Goal: Task Accomplishment & Management: Manage account settings

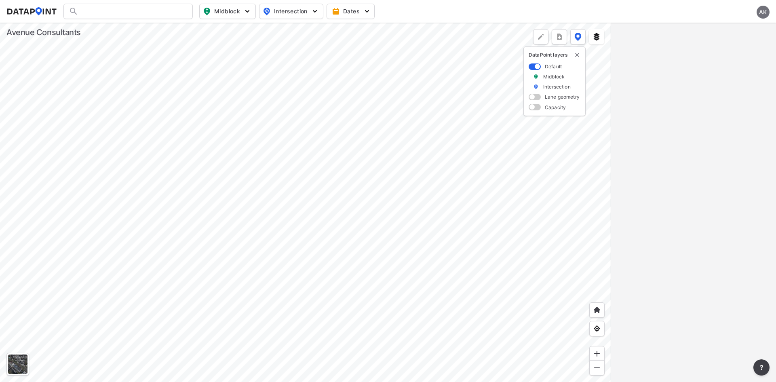
click at [766, 10] on div "AK" at bounding box center [763, 12] width 13 height 13
click at [721, 43] on p "Log out" at bounding box center [736, 46] width 68 height 15
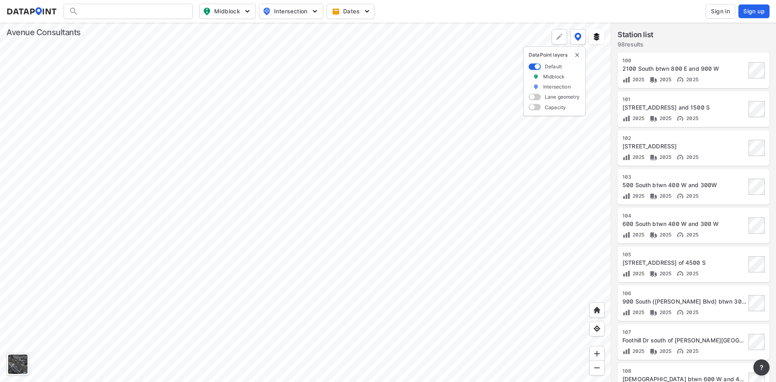
click at [725, 10] on span "Sign in" at bounding box center [720, 11] width 19 height 8
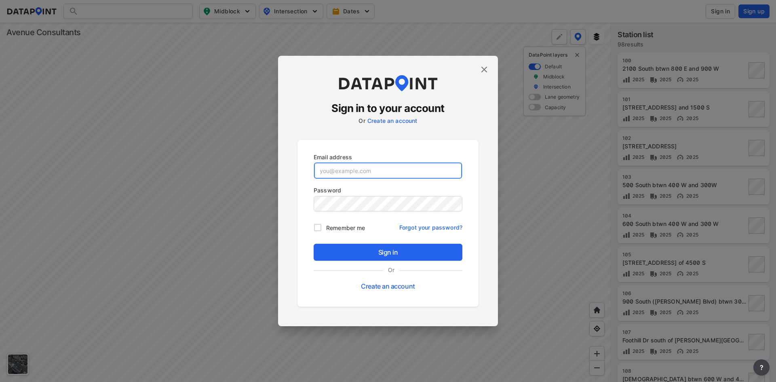
type input "[EMAIL_ADDRESS][DOMAIN_NAME]"
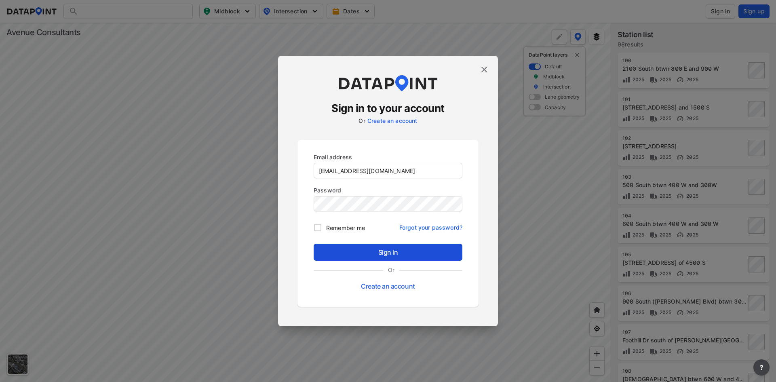
click at [391, 254] on span "Sign in" at bounding box center [388, 252] width 136 height 10
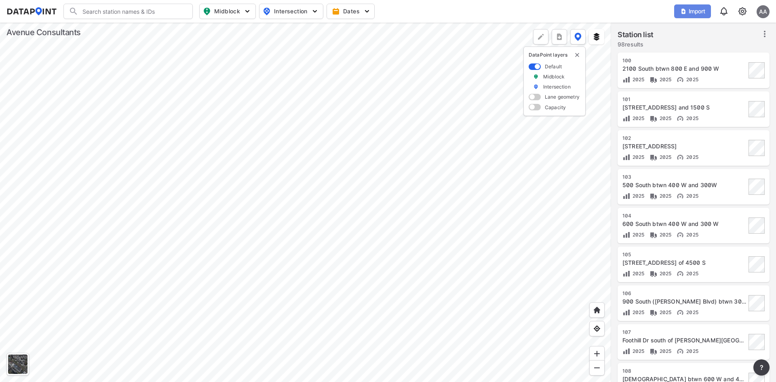
click at [675, 8] on button "Import" at bounding box center [692, 11] width 37 height 14
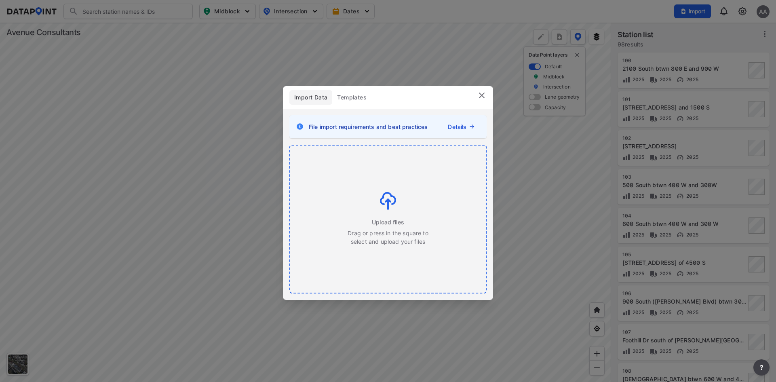
click at [377, 200] on div "Upload files Drag or press in the square to select and upload your files" at bounding box center [388, 219] width 82 height 54
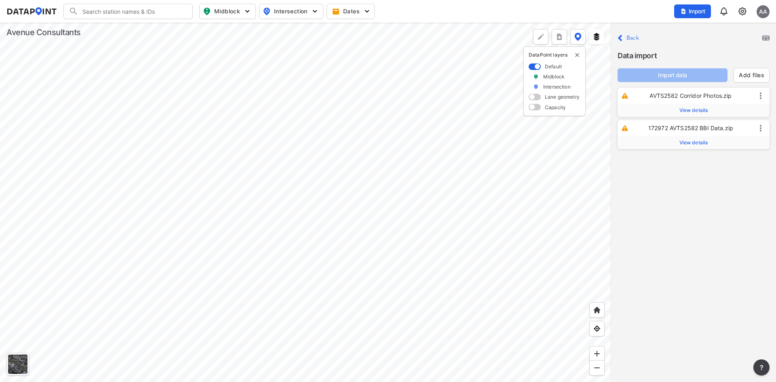
click at [698, 109] on span "View details" at bounding box center [694, 110] width 29 height 6
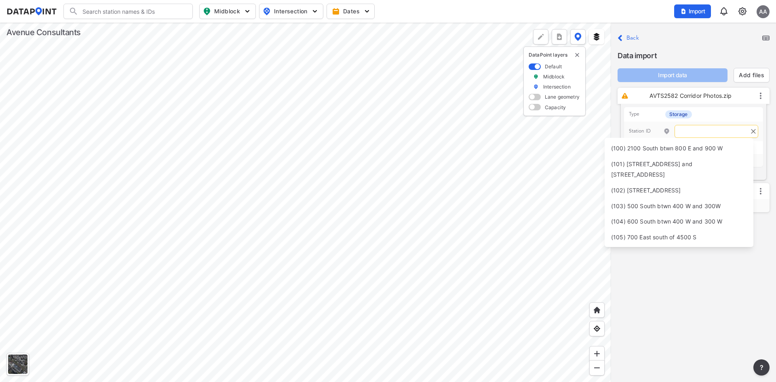
click at [689, 128] on input "text" at bounding box center [717, 131] width 84 height 13
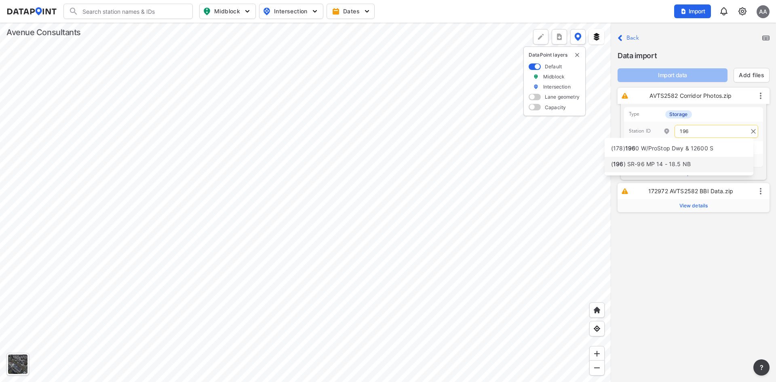
click at [667, 166] on span ") SR-96 MP 14 - 18.5 NB" at bounding box center [657, 164] width 67 height 7
type input "196"
click at [691, 208] on span "View details" at bounding box center [694, 206] width 29 height 6
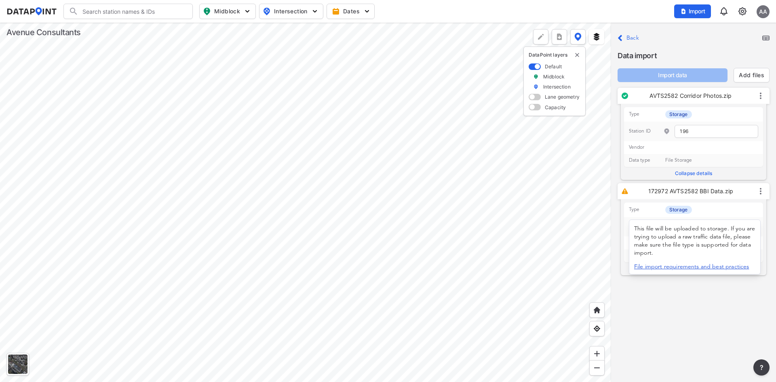
click at [697, 226] on label "This file will be uploaded to storage. If you are trying to upload a raw traffi…" at bounding box center [694, 241] width 121 height 30
click at [749, 210] on p "Type Storage" at bounding box center [693, 210] width 139 height 15
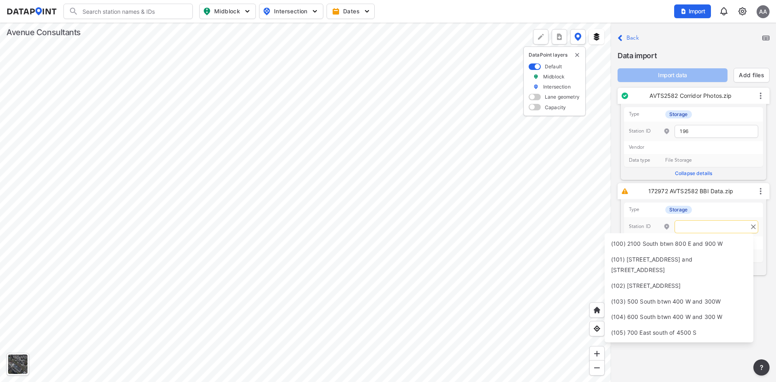
click at [721, 228] on input "text" at bounding box center [717, 226] width 84 height 13
click at [667, 261] on span ") SR-96 MP 14 - 18.5 NB" at bounding box center [657, 259] width 67 height 7
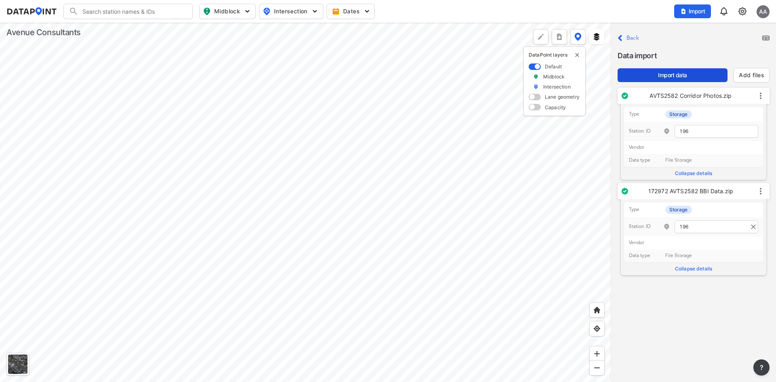
type input "196"
click at [664, 76] on span "Import data" at bounding box center [672, 75] width 97 height 8
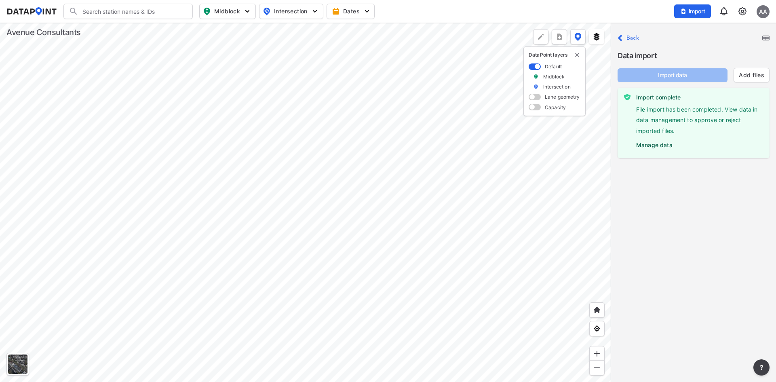
click at [629, 37] on label "Back" at bounding box center [633, 38] width 13 height 6
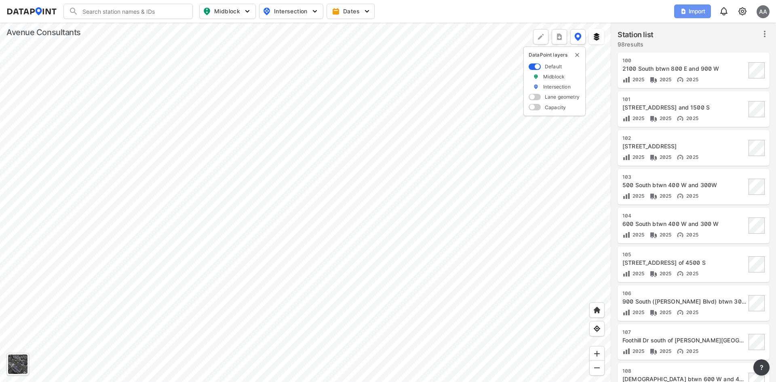
click at [691, 14] on span "Import" at bounding box center [692, 11] width 27 height 8
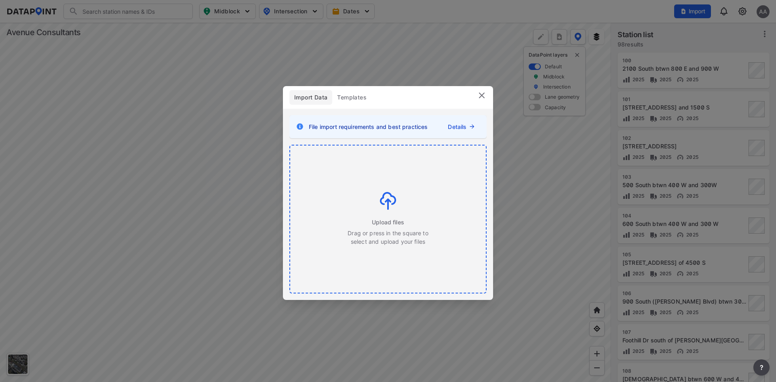
click at [402, 196] on div "Upload files Drag or press in the square to select and upload your files" at bounding box center [388, 219] width 82 height 54
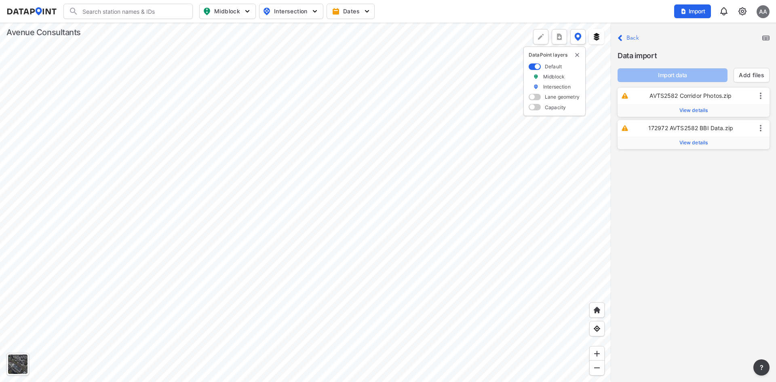
click at [691, 110] on span "View details" at bounding box center [694, 110] width 29 height 6
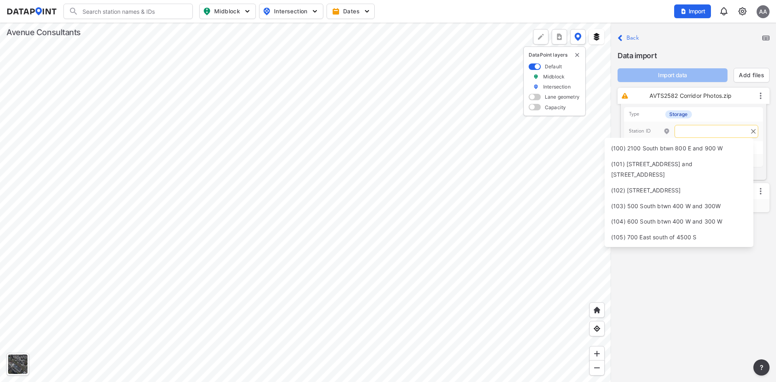
click at [694, 133] on input "text" at bounding box center [717, 131] width 84 height 13
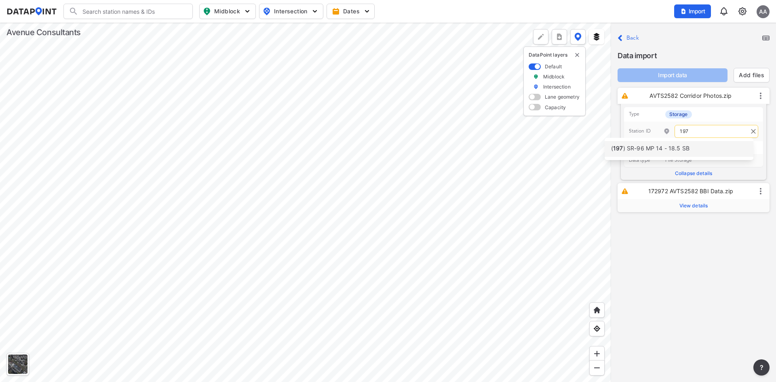
click at [672, 150] on span ") SR-96 MP 14 - 18.5 SB" at bounding box center [656, 148] width 66 height 7
type input "197"
click at [703, 205] on span "View details" at bounding box center [694, 206] width 29 height 6
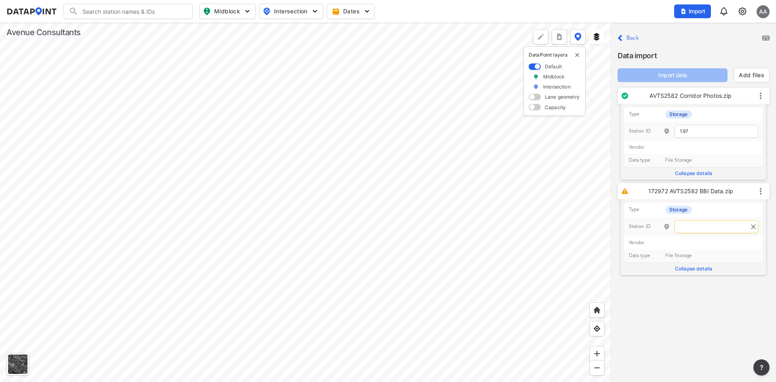
click at [693, 223] on input "text" at bounding box center [717, 226] width 84 height 13
click at [675, 243] on span ") SR-96 MP 14 - 18.5 SB" at bounding box center [656, 243] width 66 height 7
type input "197"
click at [678, 75] on span "Import data" at bounding box center [672, 75] width 97 height 8
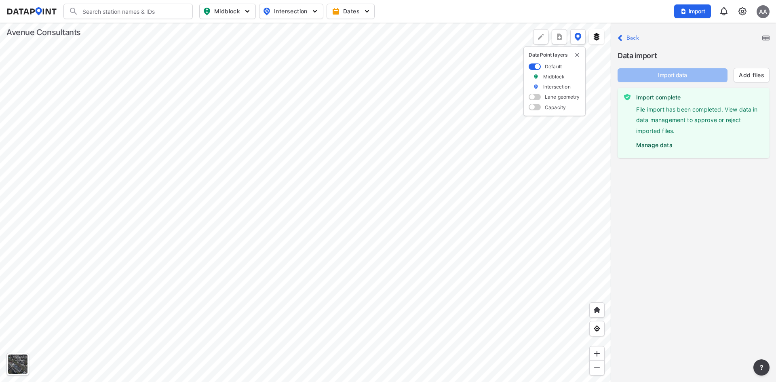
click at [660, 141] on label "Manage data" at bounding box center [699, 143] width 127 height 12
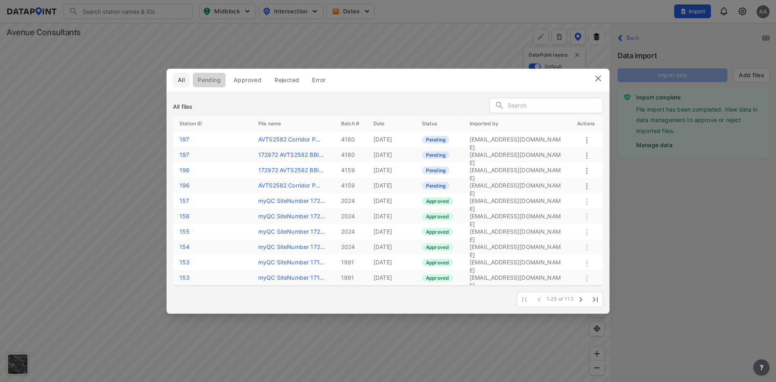
click at [222, 78] on button "Pending" at bounding box center [209, 80] width 33 height 15
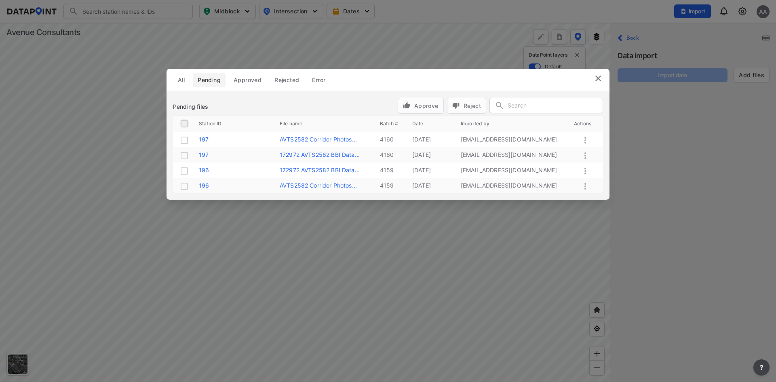
drag, startPoint x: 184, startPoint y: 124, endPoint x: 299, endPoint y: 105, distance: 116.3
click at [184, 124] on input "checkbox" at bounding box center [185, 124] width 10 height 10
checkbox input "true"
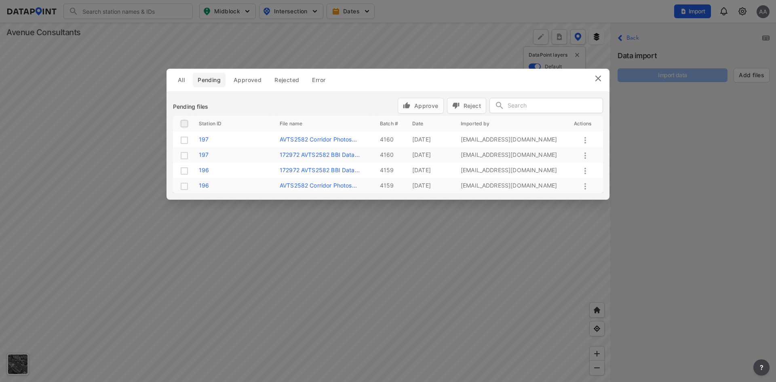
checkbox input "true"
click at [419, 105] on span "Approve" at bounding box center [421, 105] width 36 height 8
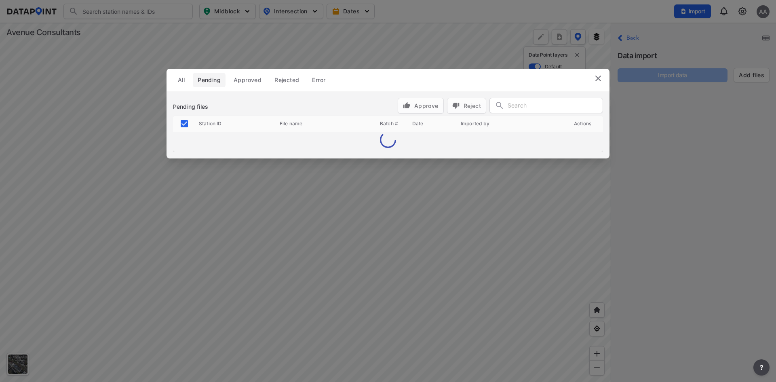
checkbox input "false"
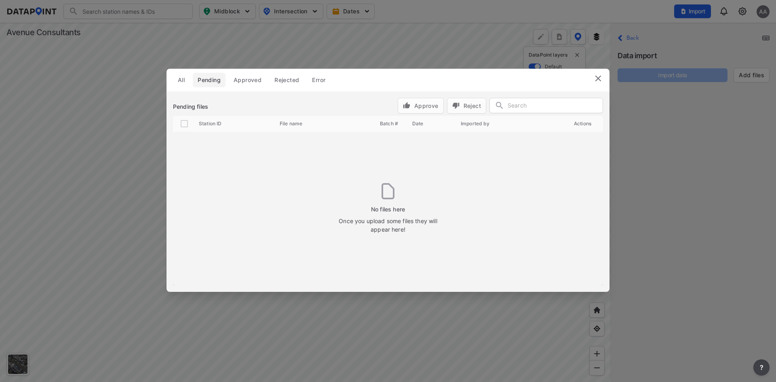
click at [599, 80] on img at bounding box center [599, 79] width 10 height 10
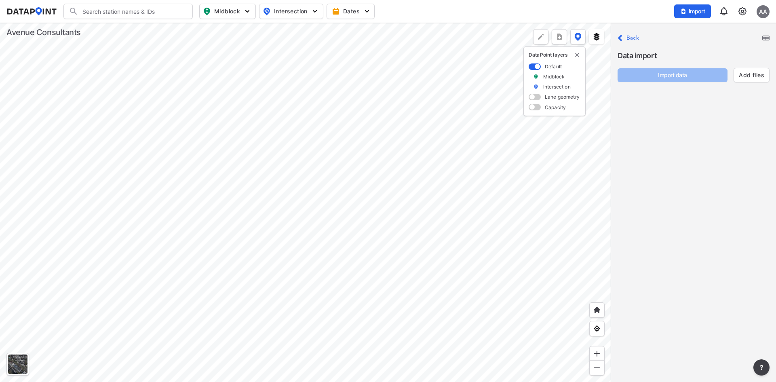
click at [765, 9] on div "AA" at bounding box center [763, 11] width 13 height 13
click at [745, 45] on p "Log out" at bounding box center [736, 46] width 68 height 15
